Goal: Complete application form

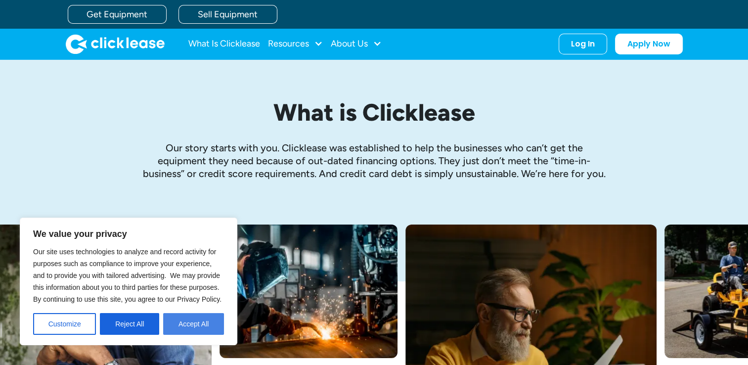
click at [201, 324] on button "Accept All" at bounding box center [193, 324] width 61 height 22
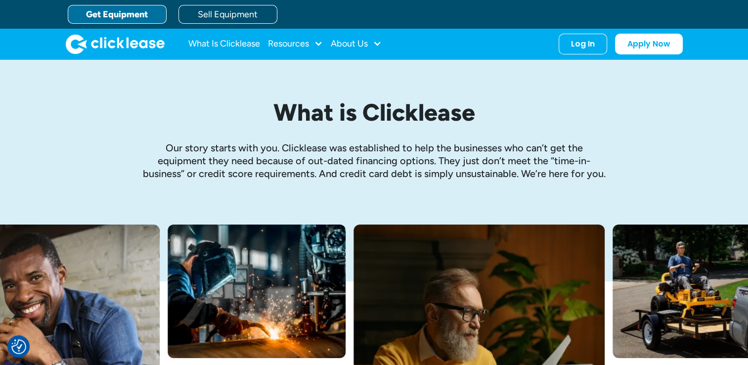
click at [140, 16] on link "Get Equipment" at bounding box center [117, 14] width 99 height 19
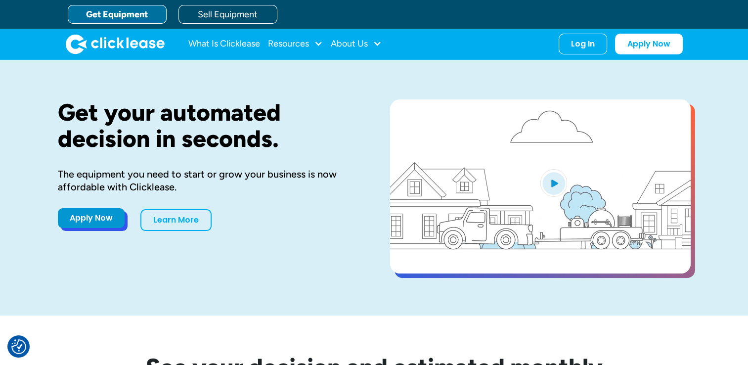
click at [78, 219] on link "Apply Now" at bounding box center [91, 218] width 67 height 20
